Goal: Task Accomplishment & Management: Manage account settings

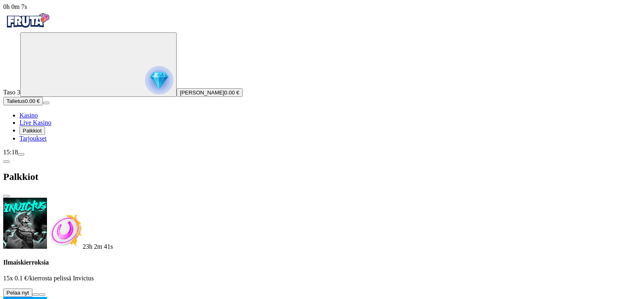
click at [39, 293] on button at bounding box center [35, 294] width 6 height 2
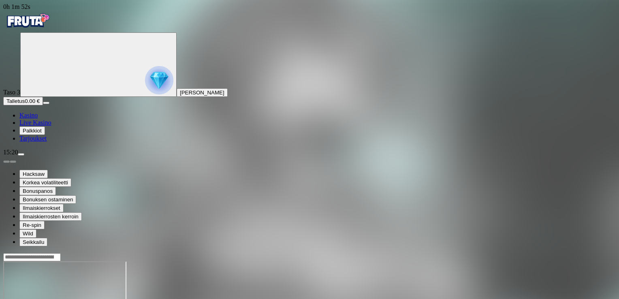
drag, startPoint x: 73, startPoint y: 185, endPoint x: 49, endPoint y: 182, distance: 24.1
click at [38, 119] on span "Kasino" at bounding box center [28, 115] width 18 height 7
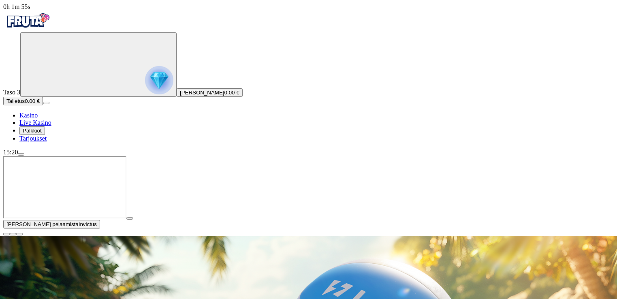
click at [42, 134] on span "Palkkiot" at bounding box center [32, 131] width 19 height 6
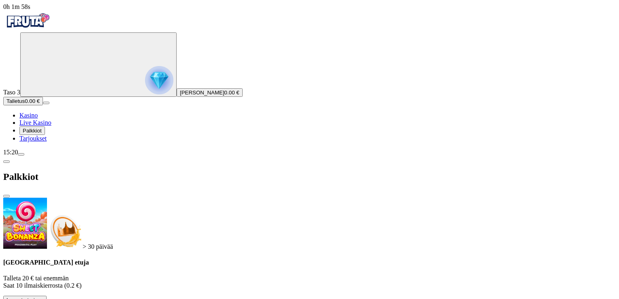
scroll to position [186, 0]
click at [21, 154] on span "menu icon" at bounding box center [21, 154] width 0 height 0
